Goal: Task Accomplishment & Management: Use online tool/utility

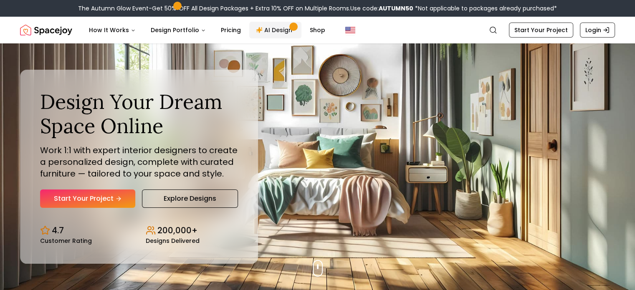
click at [279, 30] on link "AI Design" at bounding box center [275, 30] width 52 height 17
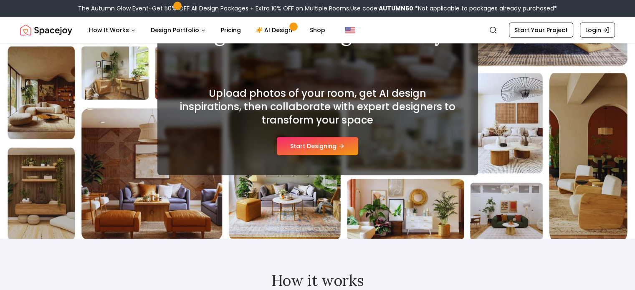
scroll to position [96, 0]
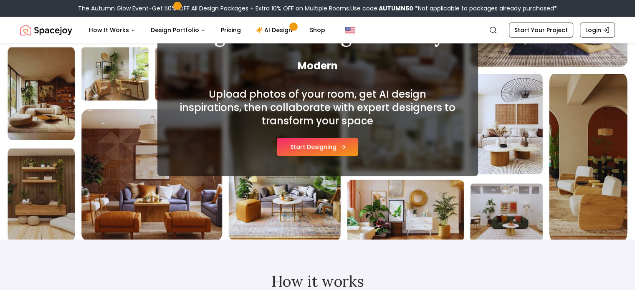
click at [329, 149] on button "Start Designing" at bounding box center [317, 147] width 81 height 18
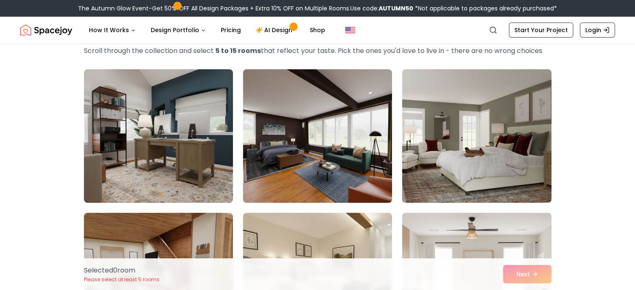
scroll to position [44, 0]
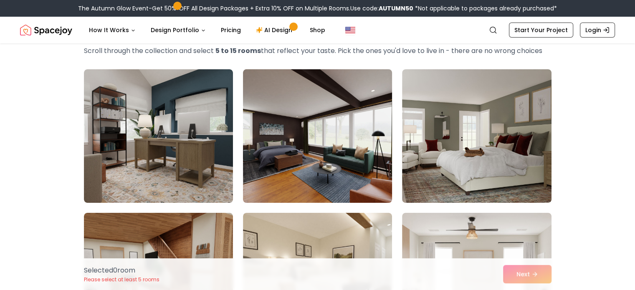
click at [349, 139] on img at bounding box center [317, 136] width 156 height 140
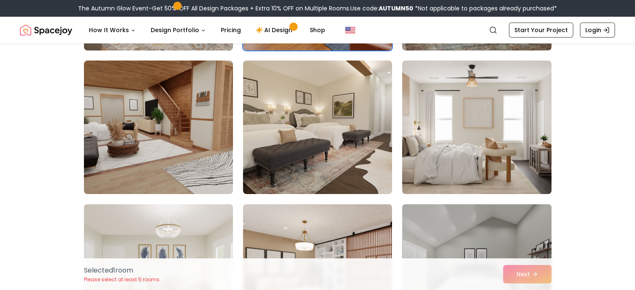
scroll to position [197, 0]
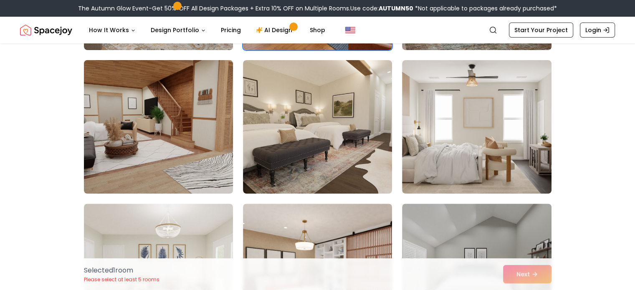
click at [210, 144] on img at bounding box center [158, 127] width 156 height 140
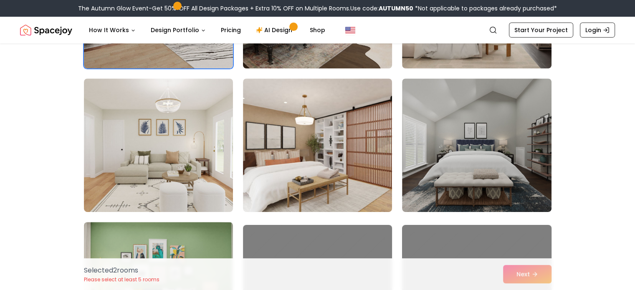
scroll to position [330, 0]
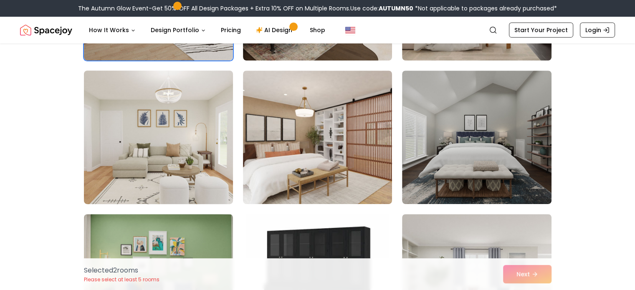
click at [196, 154] on img at bounding box center [158, 137] width 156 height 140
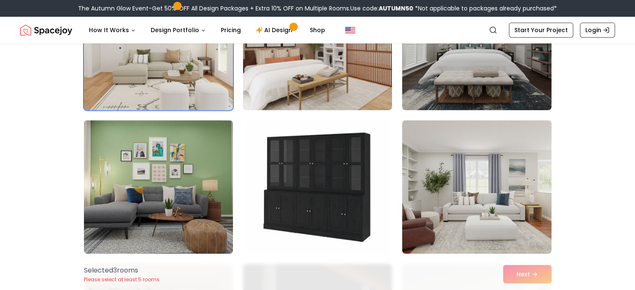
scroll to position [472, 0]
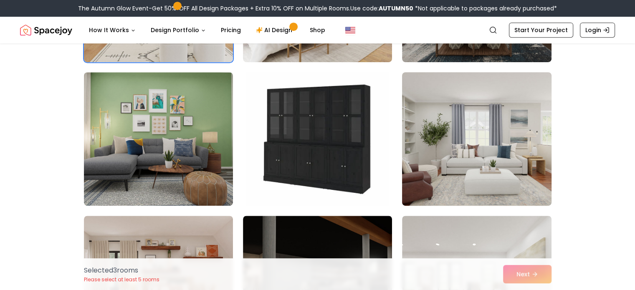
click at [442, 136] on img at bounding box center [476, 139] width 156 height 140
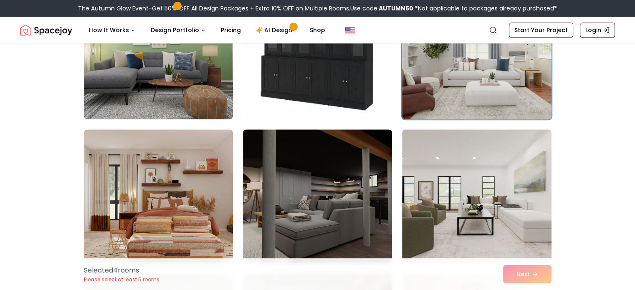
scroll to position [559, 0]
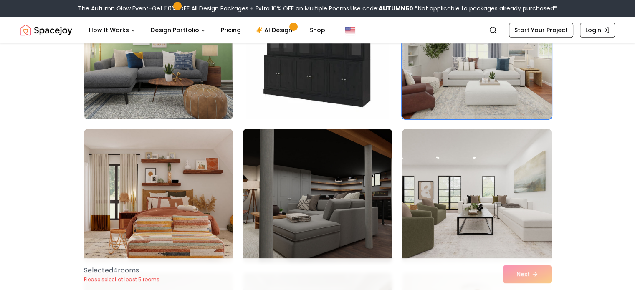
click at [301, 213] on img at bounding box center [317, 196] width 156 height 140
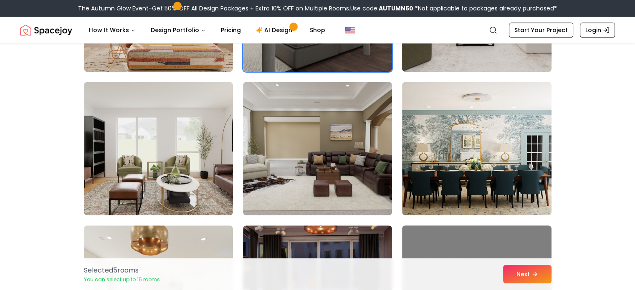
scroll to position [763, 0]
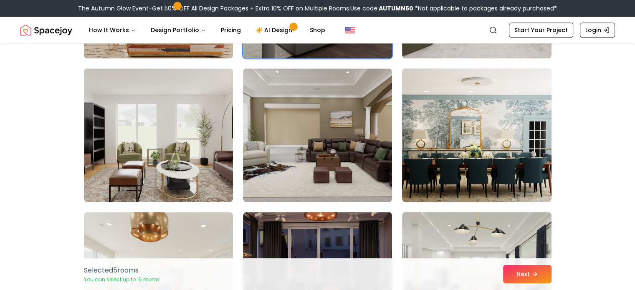
click at [466, 159] on img at bounding box center [476, 135] width 156 height 140
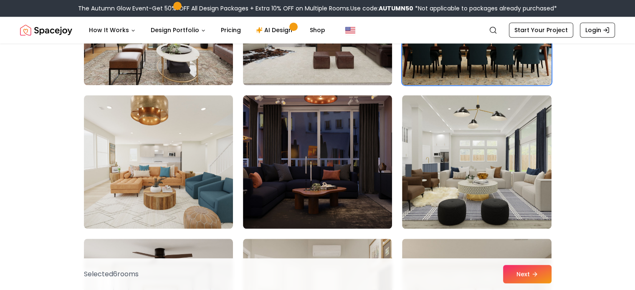
scroll to position [879, 0]
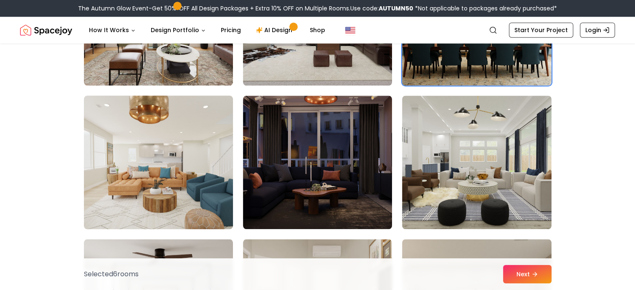
click at [201, 190] on img at bounding box center [158, 162] width 156 height 140
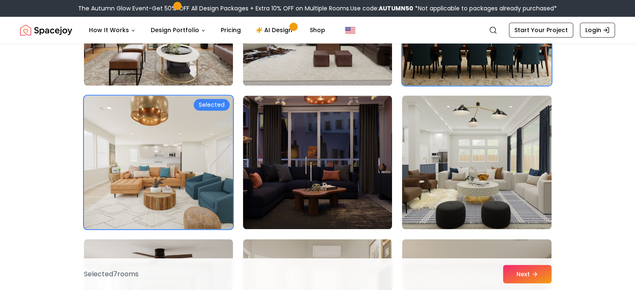
click at [410, 184] on img at bounding box center [476, 162] width 156 height 140
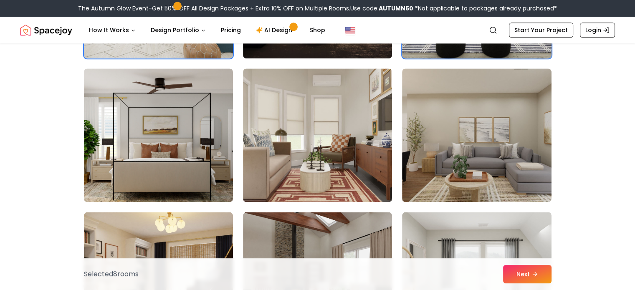
scroll to position [1049, 0]
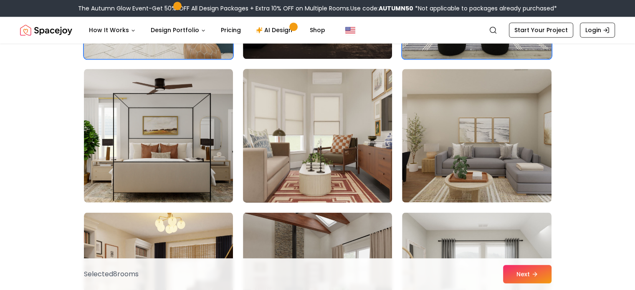
click at [351, 154] on img at bounding box center [317, 135] width 156 height 140
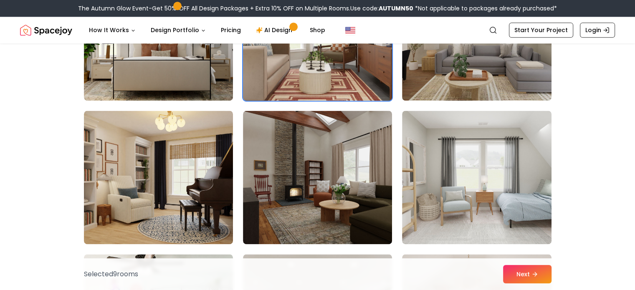
scroll to position [1156, 0]
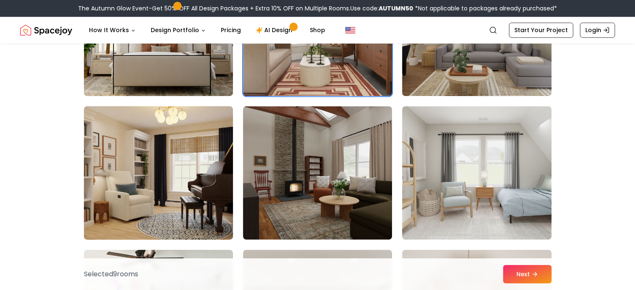
click at [190, 185] on img at bounding box center [158, 173] width 156 height 140
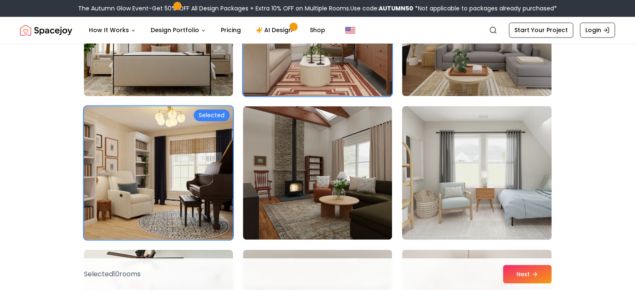
click at [434, 164] on img at bounding box center [476, 173] width 156 height 140
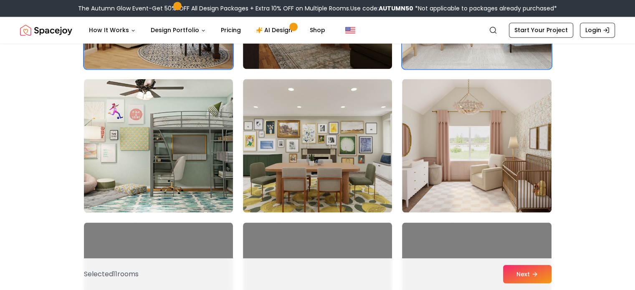
scroll to position [1327, 0]
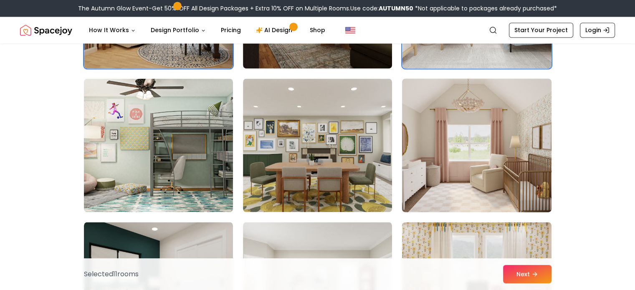
click at [457, 174] on img at bounding box center [476, 145] width 156 height 140
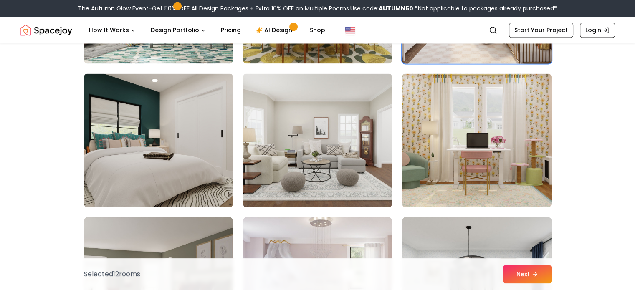
scroll to position [1477, 0]
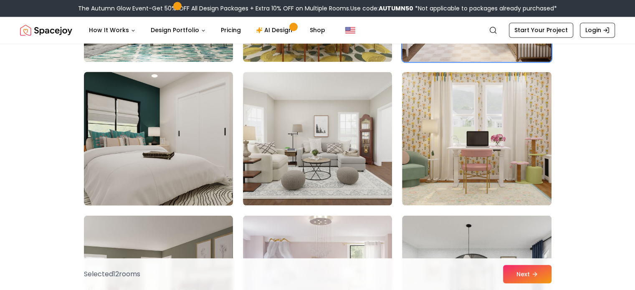
click at [201, 166] on img at bounding box center [158, 138] width 156 height 140
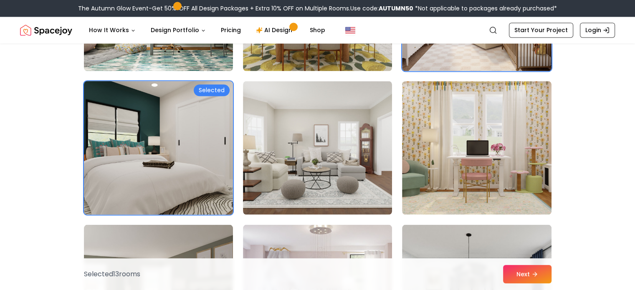
scroll to position [1468, 0]
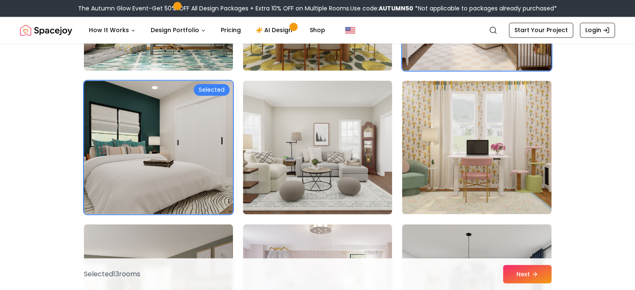
click at [291, 160] on img at bounding box center [317, 147] width 156 height 140
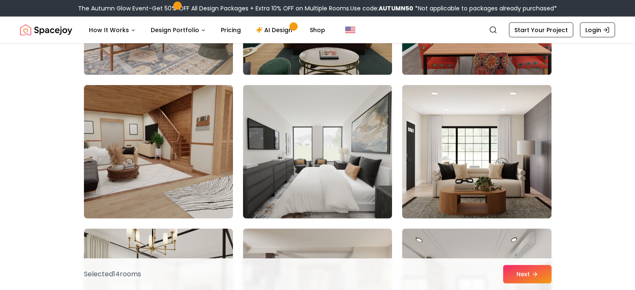
scroll to position [1894, 0]
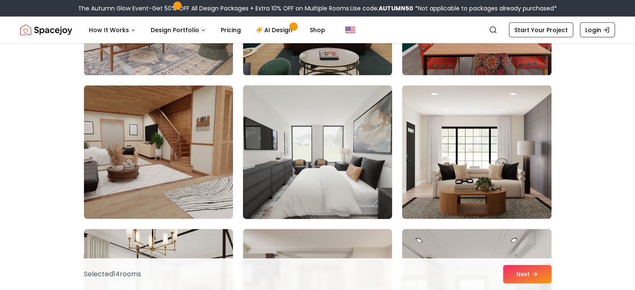
click at [313, 177] on img at bounding box center [317, 152] width 156 height 140
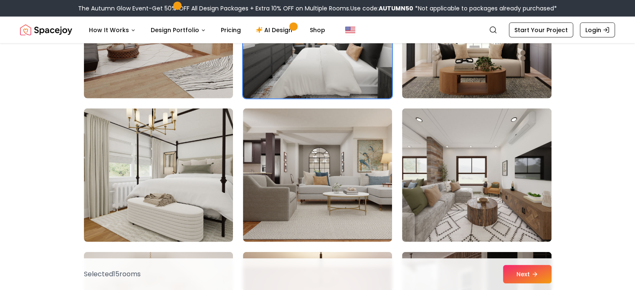
scroll to position [2014, 0]
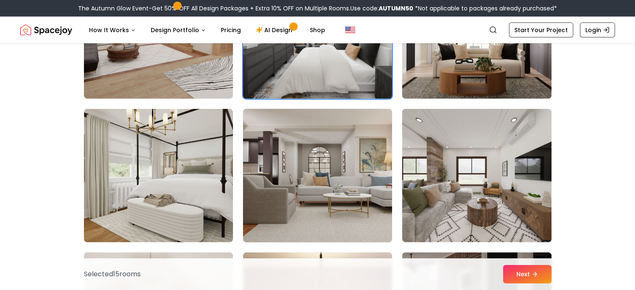
click at [350, 196] on img at bounding box center [317, 176] width 156 height 140
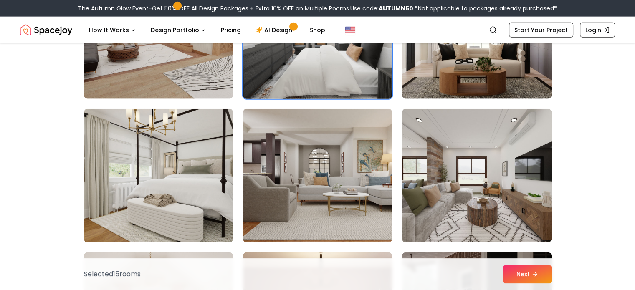
click at [340, 69] on img at bounding box center [317, 32] width 156 height 140
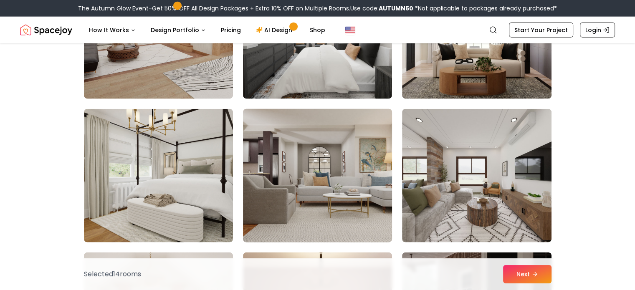
click at [327, 150] on img at bounding box center [317, 176] width 156 height 140
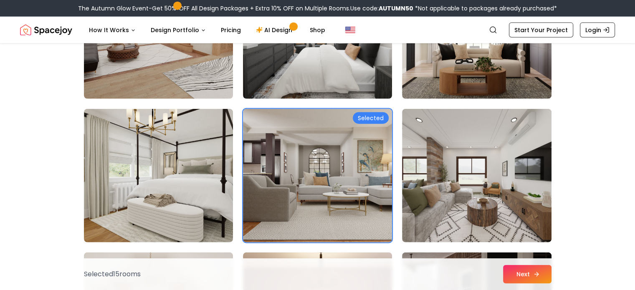
click at [529, 276] on button "Next" at bounding box center [527, 274] width 48 height 18
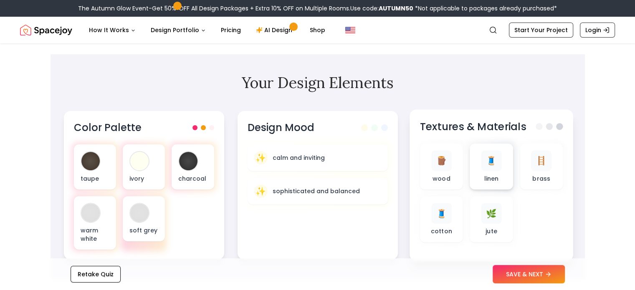
scroll to position [258, 0]
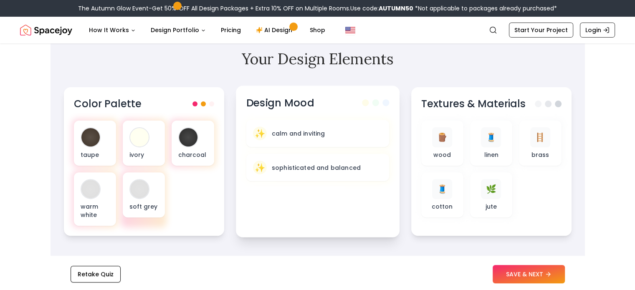
click at [382, 103] on span at bounding box center [385, 102] width 7 height 7
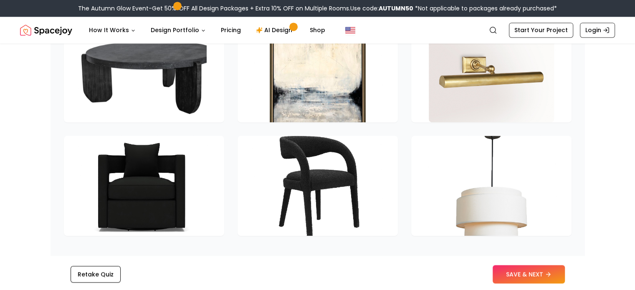
scroll to position [1164, 0]
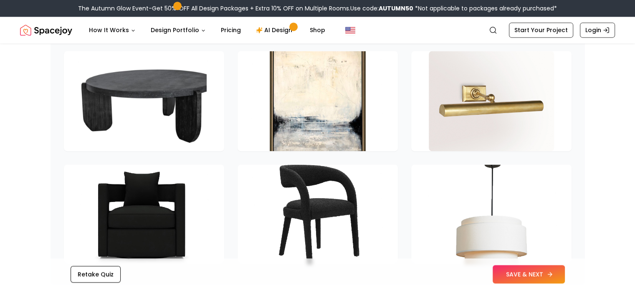
click at [511, 273] on button "SAVE & NEXT" at bounding box center [528, 274] width 72 height 18
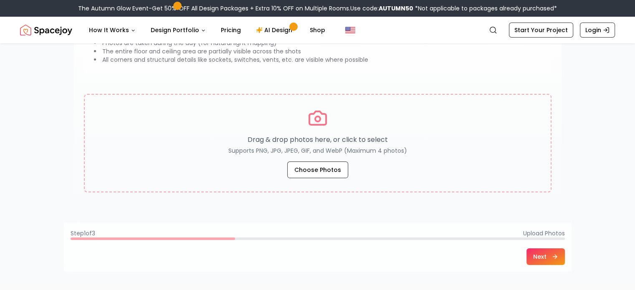
scroll to position [110, 0]
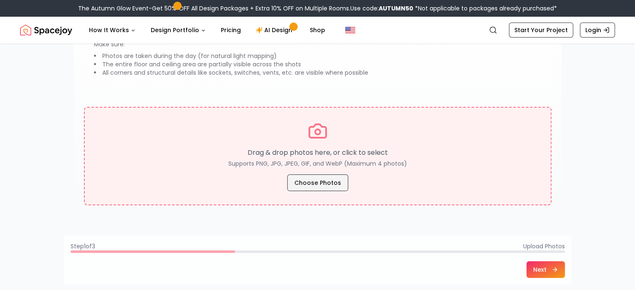
click at [327, 180] on button "Choose Photos" at bounding box center [317, 182] width 61 height 17
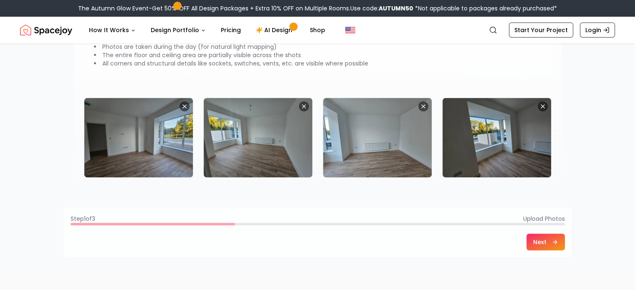
scroll to position [128, 0]
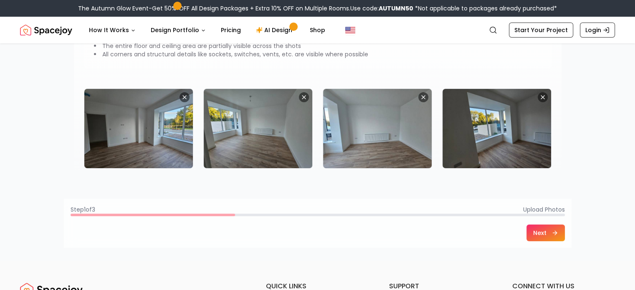
click at [533, 230] on button "Next" at bounding box center [545, 232] width 38 height 17
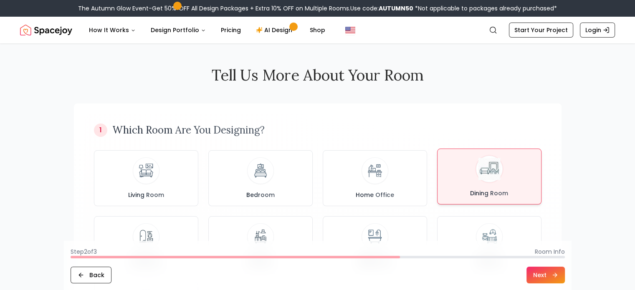
scroll to position [44, 0]
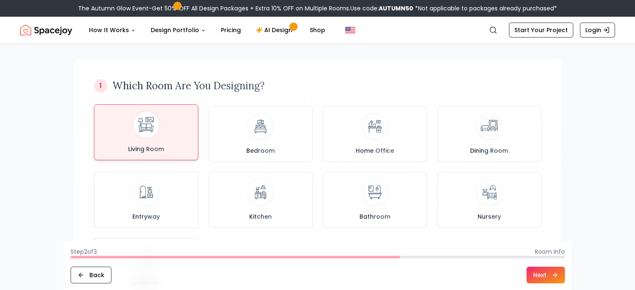
click at [195, 130] on button "Living Room" at bounding box center [146, 132] width 104 height 56
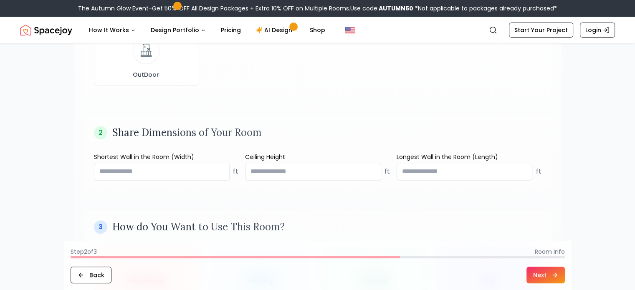
scroll to position [290, 0]
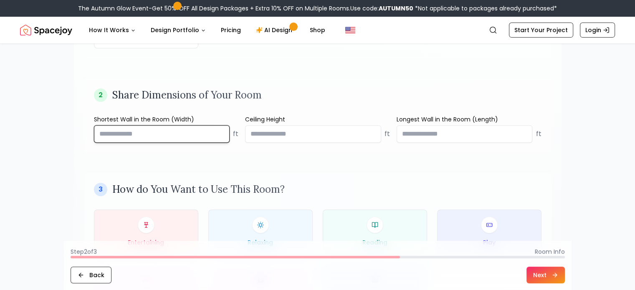
click at [217, 133] on input "number" at bounding box center [162, 134] width 136 height 18
click at [221, 130] on input "****" at bounding box center [162, 134] width 136 height 18
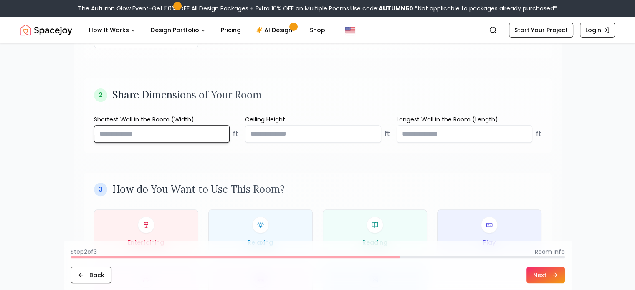
click at [221, 130] on input "****" at bounding box center [162, 134] width 136 height 18
click at [162, 126] on input "****" at bounding box center [162, 134] width 136 height 18
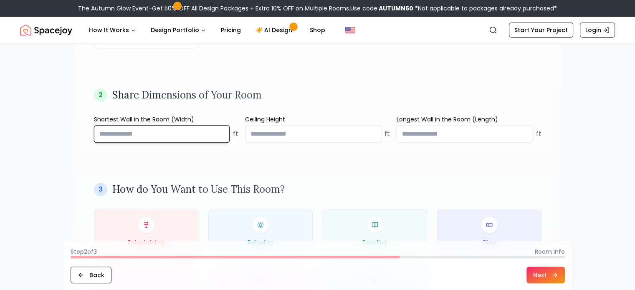
click at [162, 126] on input "****" at bounding box center [162, 134] width 136 height 18
type input "*"
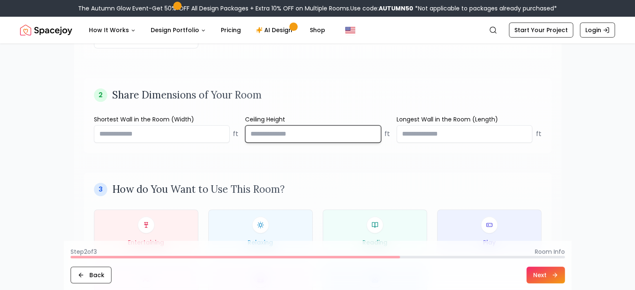
click at [266, 127] on input "number" at bounding box center [313, 134] width 136 height 18
type input "*"
type input "**"
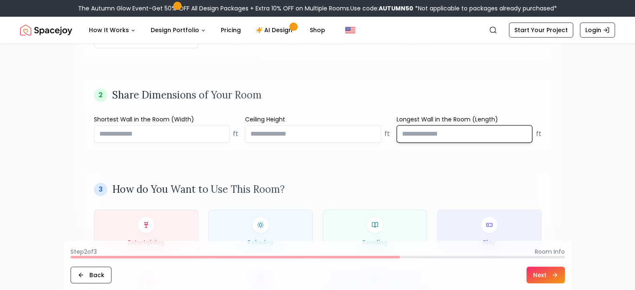
click at [412, 132] on input "number" at bounding box center [464, 134] width 136 height 18
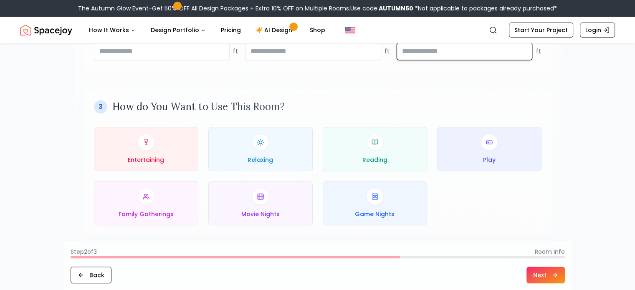
scroll to position [373, 0]
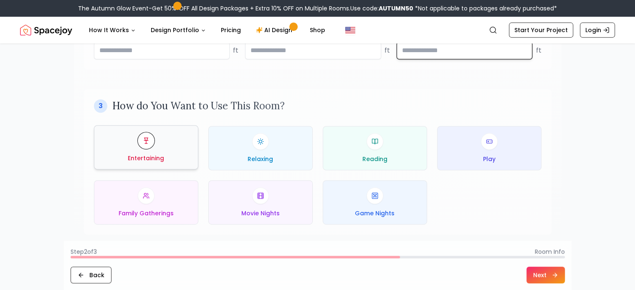
type input "**"
click at [142, 147] on div at bounding box center [146, 140] width 17 height 17
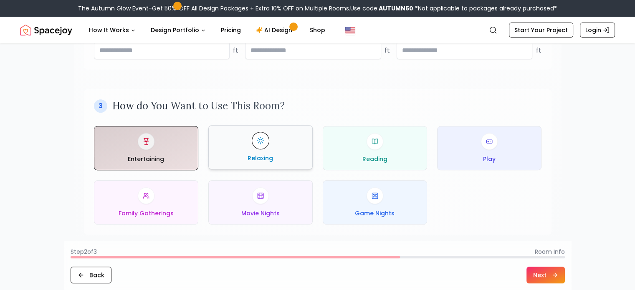
click at [255, 158] on span "Relaxing" at bounding box center [259, 158] width 25 height 8
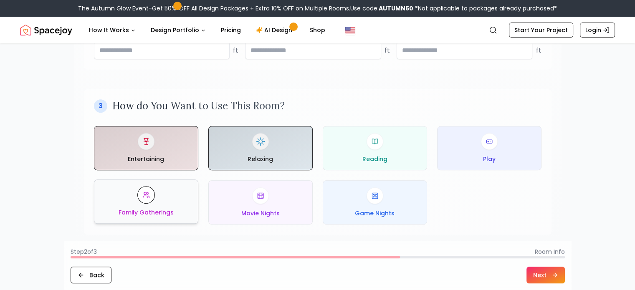
click at [139, 186] on div "Family Gatherings" at bounding box center [146, 201] width 90 height 30
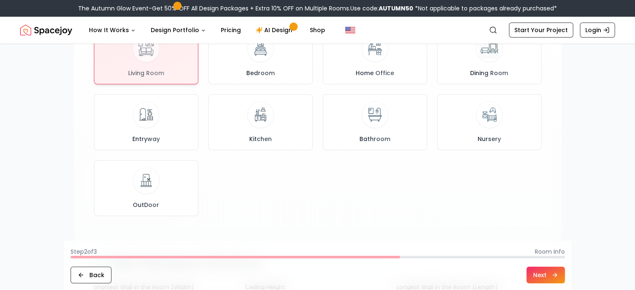
scroll to position [121, 0]
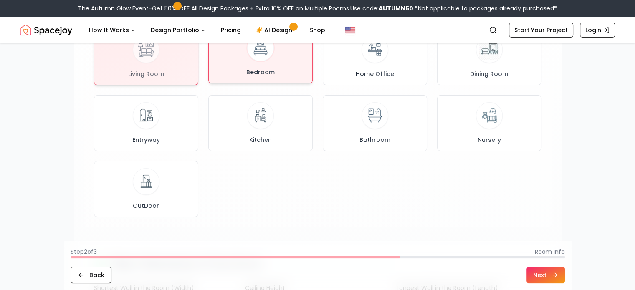
click at [262, 68] on span "Bedroom" at bounding box center [260, 72] width 32 height 8
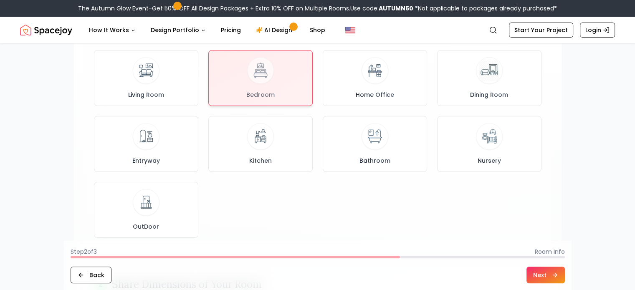
scroll to position [100, 0]
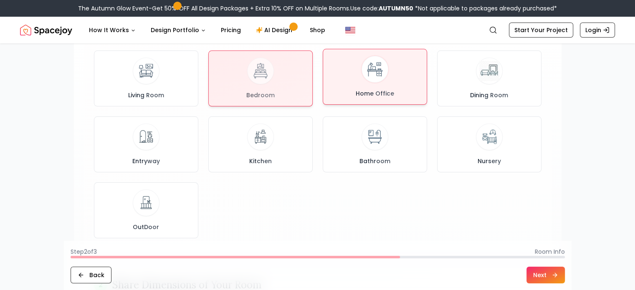
click at [362, 75] on div at bounding box center [374, 69] width 27 height 27
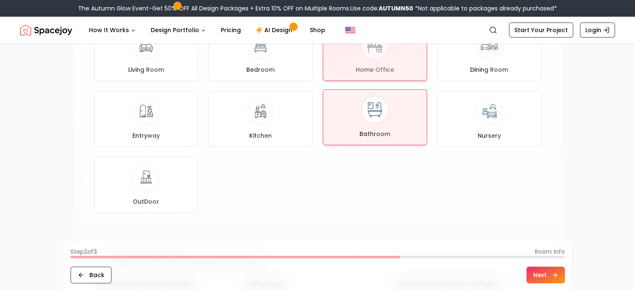
scroll to position [125, 0]
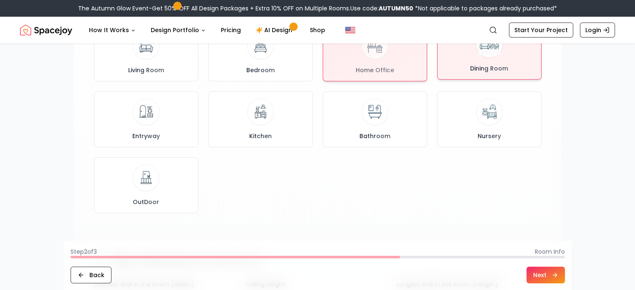
click at [470, 75] on button "Dining Room" at bounding box center [489, 52] width 104 height 56
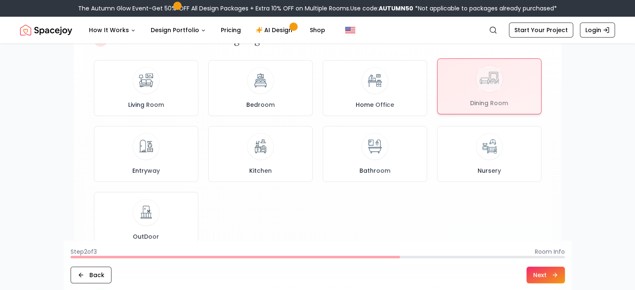
scroll to position [90, 0]
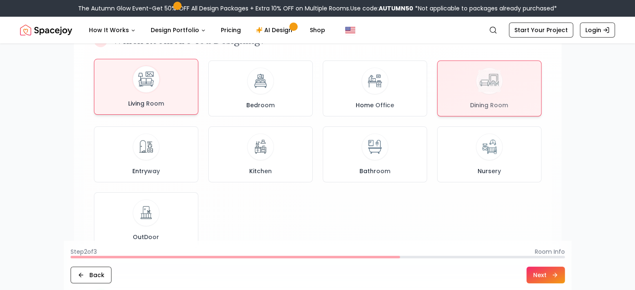
click at [184, 97] on div "Living Room" at bounding box center [146, 87] width 90 height 42
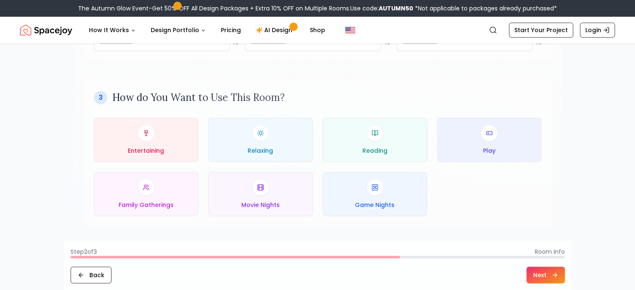
scroll to position [406, 0]
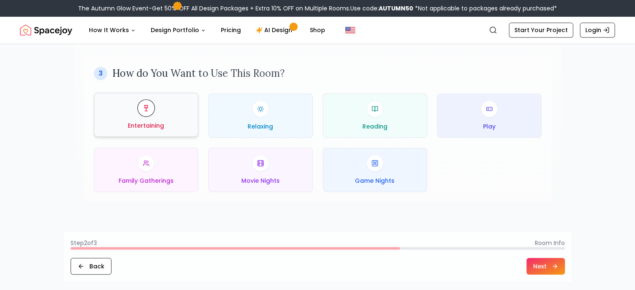
click at [146, 130] on button "Entertaining" at bounding box center [146, 115] width 104 height 44
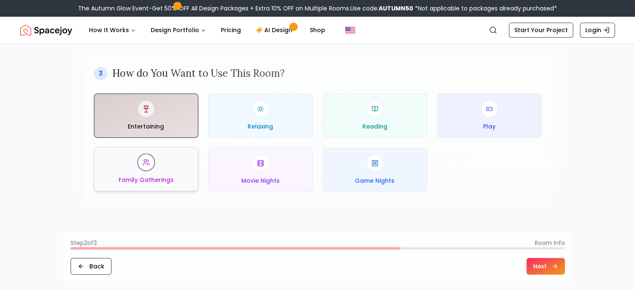
click at [150, 176] on span "Family Gatherings" at bounding box center [145, 180] width 55 height 8
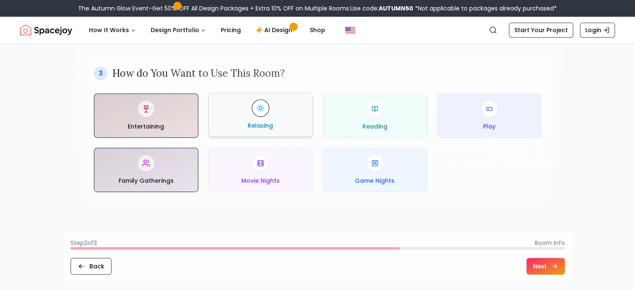
click at [275, 123] on div "Relaxing" at bounding box center [260, 115] width 90 height 30
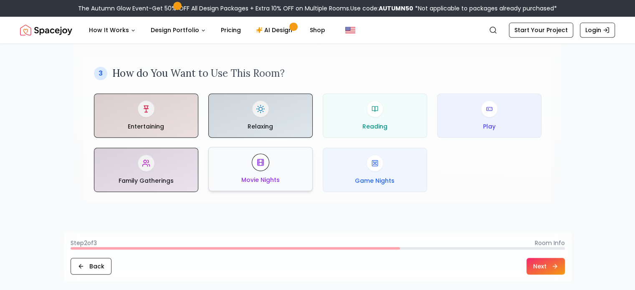
click at [292, 175] on div "Movie Nights" at bounding box center [260, 169] width 90 height 30
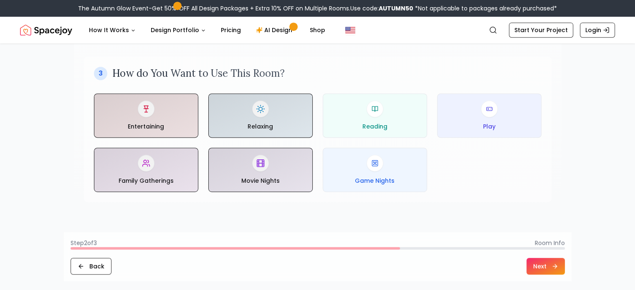
click at [531, 262] on button "Next" at bounding box center [545, 266] width 38 height 17
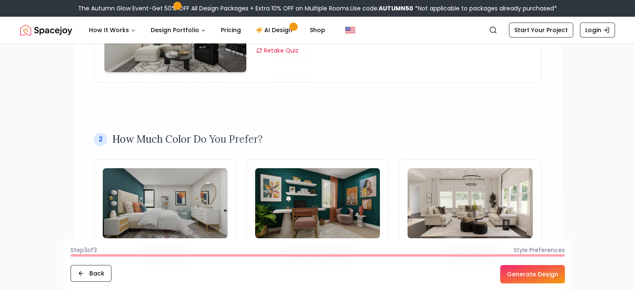
scroll to position [238, 0]
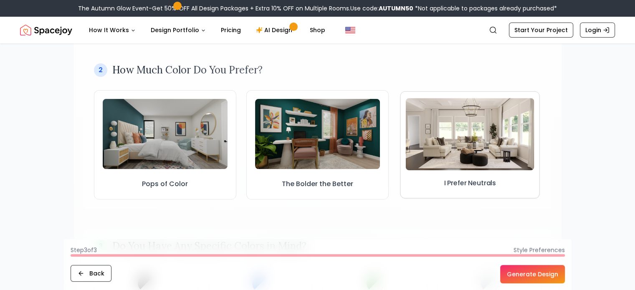
click at [434, 154] on img at bounding box center [470, 134] width 128 height 72
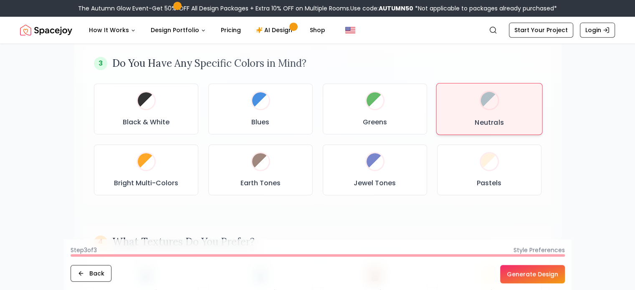
scroll to position [430, 0]
click at [473, 93] on div "Neutrals" at bounding box center [488, 109] width 91 height 37
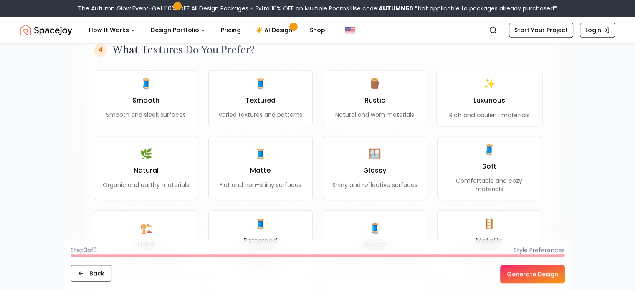
scroll to position [622, 0]
click at [473, 93] on div "✨ Luxurious Rich and opulent materials" at bounding box center [488, 98] width 77 height 41
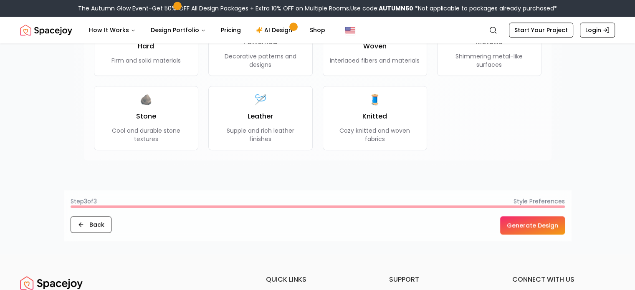
scroll to position [864, 0]
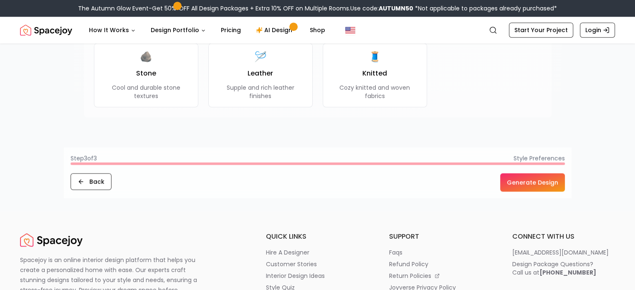
click at [519, 181] on button "Generate Design" at bounding box center [532, 182] width 65 height 18
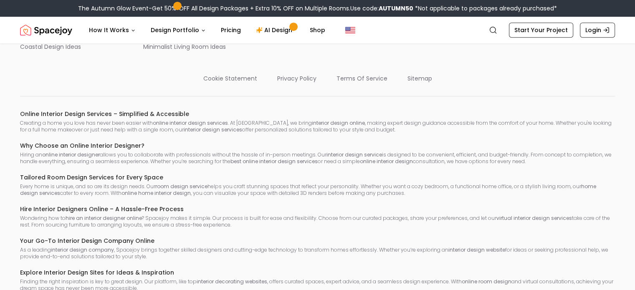
scroll to position [587, 0]
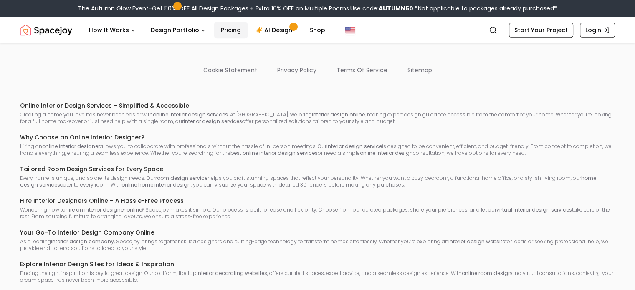
click at [217, 27] on link "Pricing" at bounding box center [230, 30] width 33 height 17
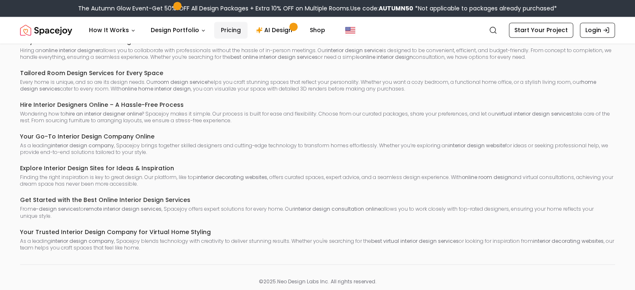
scroll to position [1385, 0]
